Goal: Task Accomplishment & Management: Manage account settings

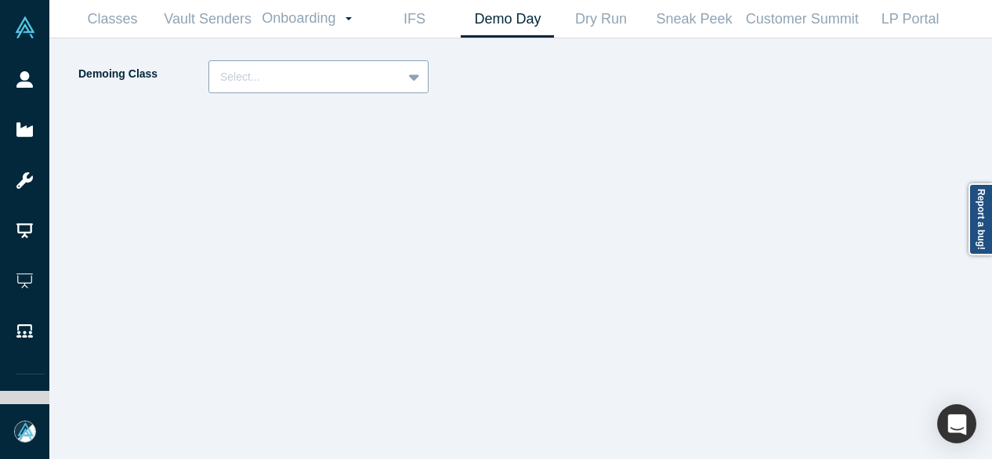
click at [276, 83] on div at bounding box center [305, 77] width 171 height 20
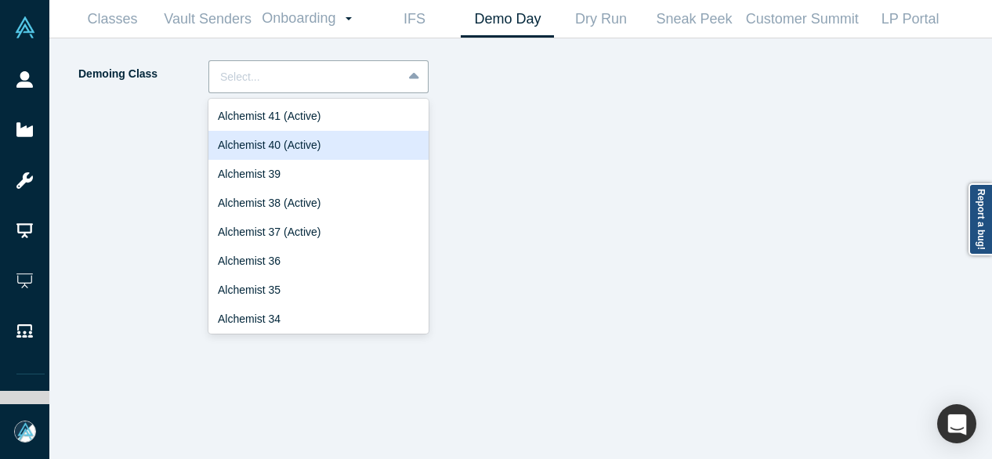
click at [270, 144] on div "Alchemist 40 (Active)" at bounding box center [318, 145] width 220 height 29
